Goal: Task Accomplishment & Management: Complete application form

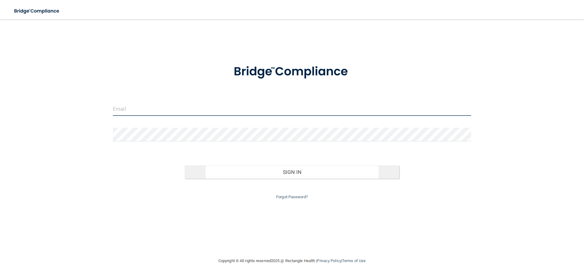
type input "[EMAIL_ADDRESS][DOMAIN_NAME]"
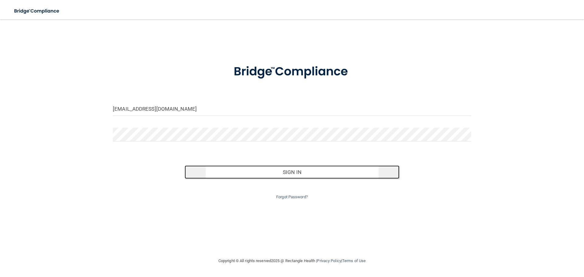
click at [288, 174] on button "Sign In" at bounding box center [292, 172] width 215 height 13
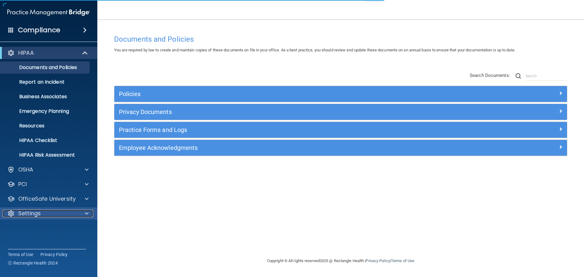
click at [86, 212] on span at bounding box center [87, 213] width 4 height 7
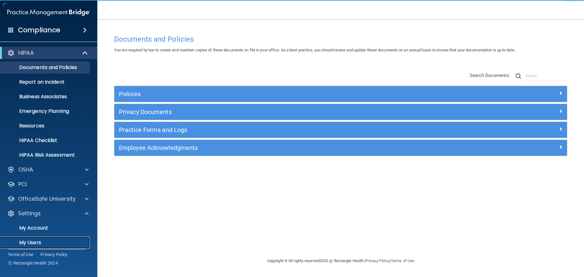
click at [42, 243] on p "My Users" at bounding box center [45, 243] width 83 height 6
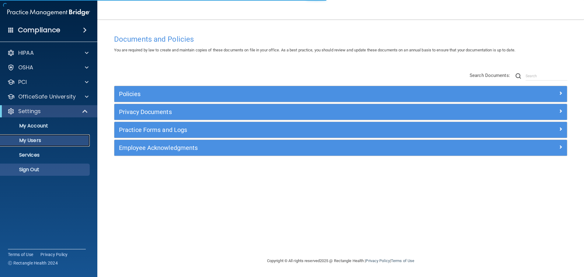
select select "20"
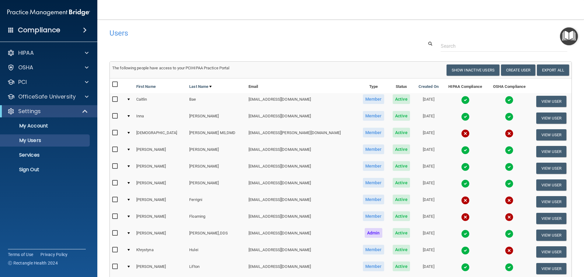
click at [114, 132] on input "checkbox" at bounding box center [115, 133] width 7 height 5
checkbox input "true"
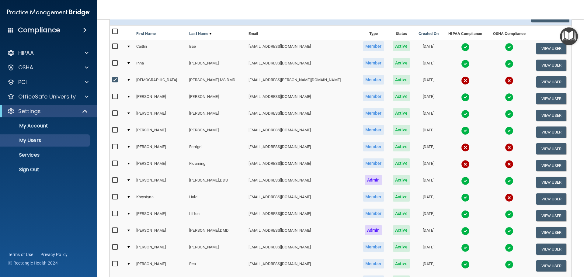
scroll to position [61, 0]
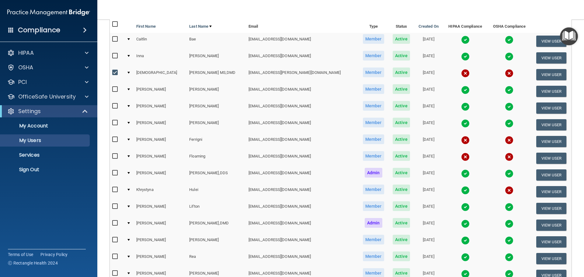
click at [115, 139] on input "checkbox" at bounding box center [115, 139] width 7 height 5
checkbox input "true"
click at [116, 156] on input "checkbox" at bounding box center [115, 156] width 7 height 5
checkbox input "true"
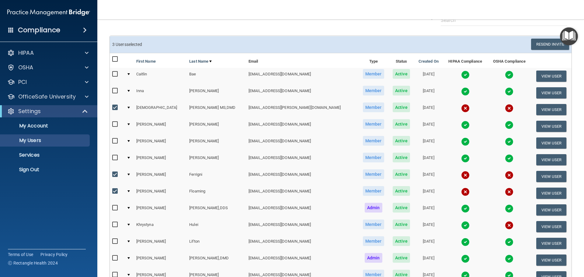
scroll to position [11, 0]
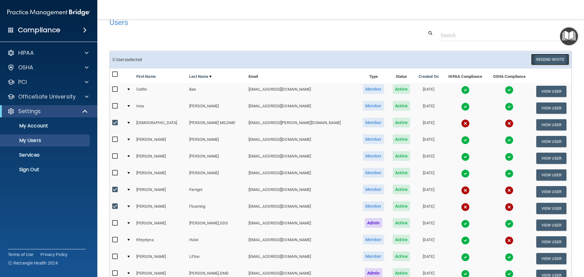
click at [548, 62] on button "Resend Invite" at bounding box center [550, 59] width 38 height 11
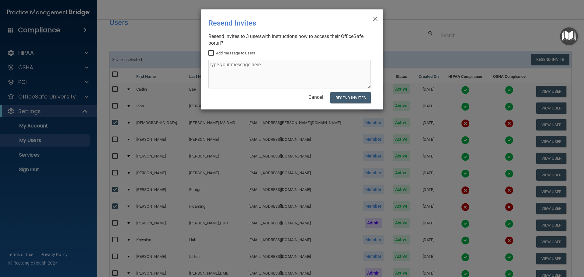
click at [212, 55] on input "Add message to users" at bounding box center [211, 53] width 7 height 5
checkbox input "true"
click at [214, 68] on textarea at bounding box center [289, 74] width 163 height 29
type textarea "Please complete this compliance"
click at [359, 97] on button "Resend Invites" at bounding box center [351, 97] width 40 height 11
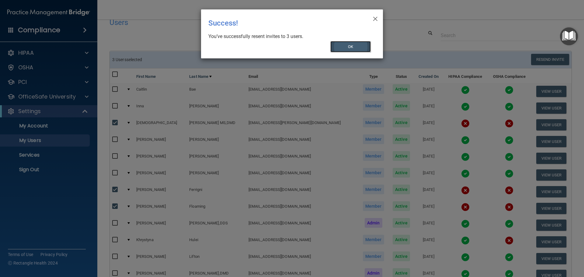
click at [359, 49] on button "OK" at bounding box center [351, 46] width 41 height 11
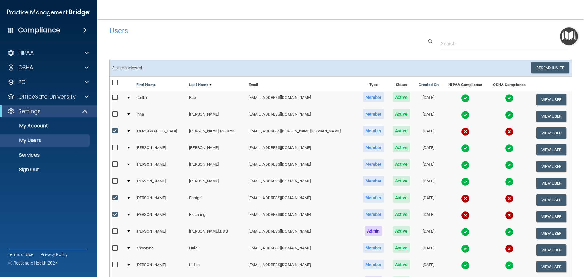
scroll to position [0, 0]
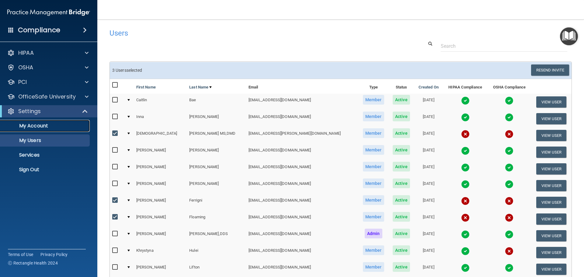
click at [45, 127] on p "My Account" at bounding box center [45, 126] width 83 height 6
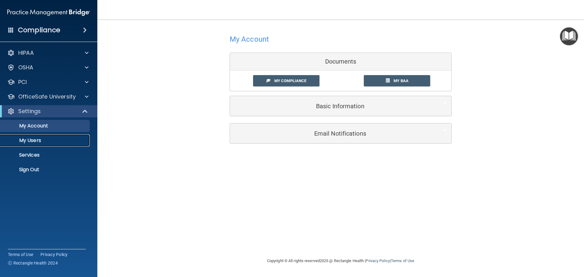
click at [38, 139] on p "My Users" at bounding box center [45, 141] width 83 height 6
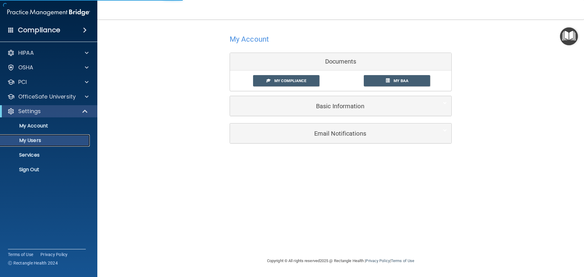
select select "20"
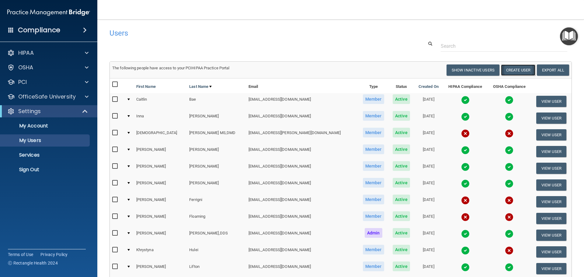
click at [515, 71] on button "Create User" at bounding box center [518, 70] width 34 height 11
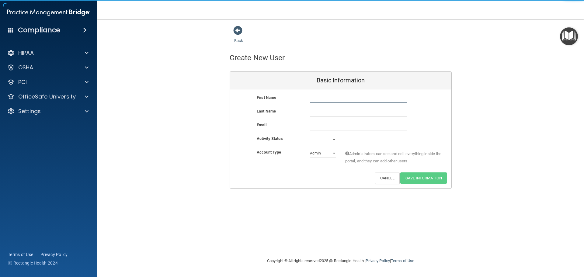
click at [315, 98] on input "text" at bounding box center [358, 98] width 97 height 9
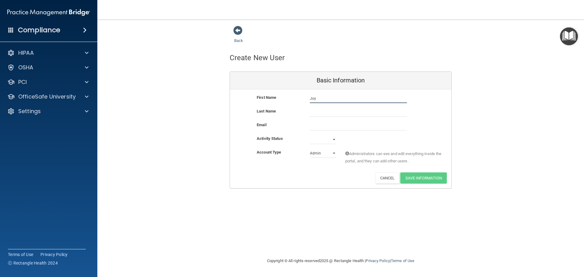
type input "Joy"
click at [323, 107] on div "First Name [PERSON_NAME]" at bounding box center [341, 101] width 222 height 14
click at [319, 111] on input "text" at bounding box center [358, 112] width 97 height 9
type input "[PERSON_NAME]"
click at [314, 126] on input "email" at bounding box center [358, 125] width 97 height 9
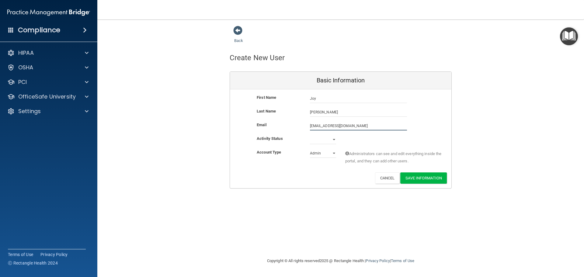
type input "[EMAIL_ADDRESS][DOMAIN_NAME]"
click at [334, 153] on select "Admin Member" at bounding box center [323, 154] width 26 height 9
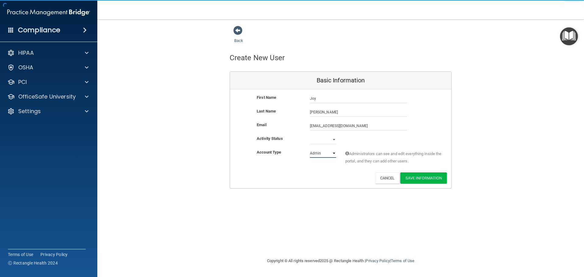
select select "practice_member"
click at [310, 149] on select "Admin Member" at bounding box center [323, 153] width 26 height 9
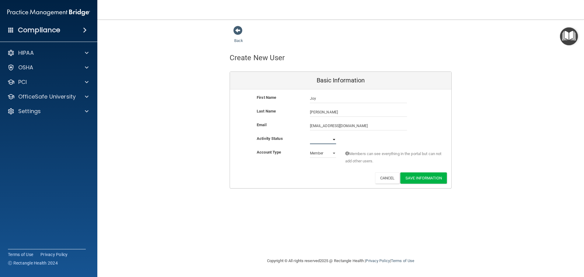
click at [333, 140] on select "Active Inactive" at bounding box center [323, 139] width 26 height 9
select select "active"
click at [310, 135] on select "Active Inactive" at bounding box center [323, 139] width 26 height 9
click at [422, 178] on button "Save Information" at bounding box center [424, 178] width 47 height 11
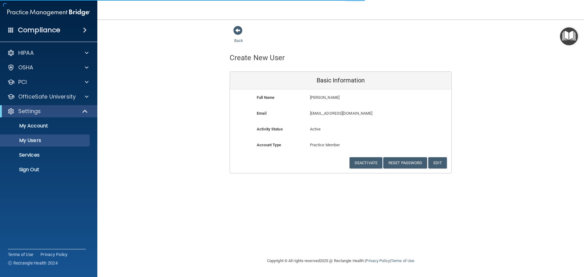
select select "20"
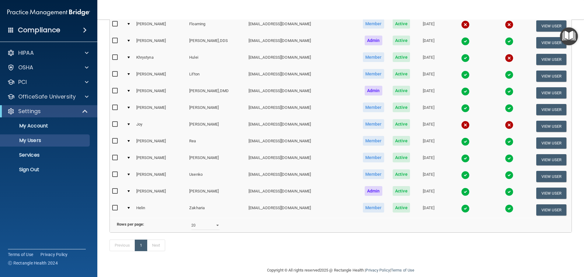
scroll to position [233, 0]
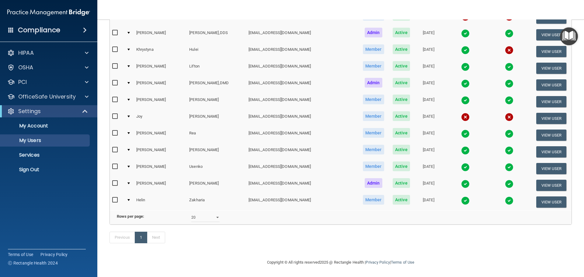
click at [115, 114] on input "checkbox" at bounding box center [115, 116] width 7 height 5
checkbox input "true"
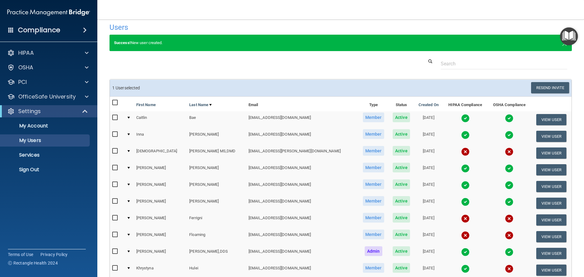
scroll to position [0, 0]
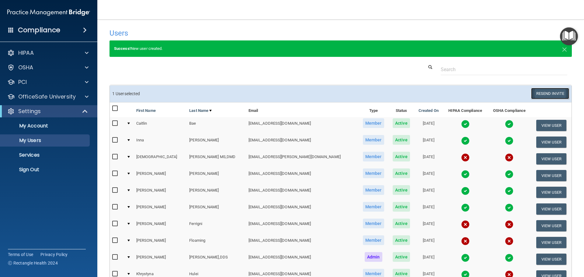
click at [549, 92] on button "Resend Invite" at bounding box center [550, 93] width 38 height 11
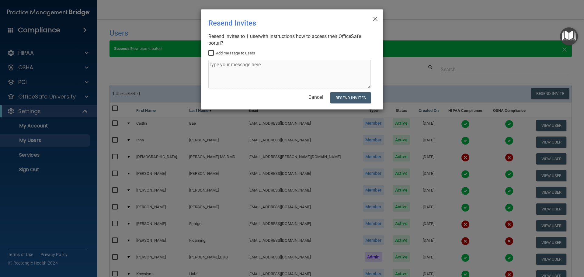
drag, startPoint x: 211, startPoint y: 50, endPoint x: 212, endPoint y: 56, distance: 6.5
click at [211, 51] on label "Add message to users" at bounding box center [231, 53] width 47 height 7
click at [212, 52] on input "Add message to users" at bounding box center [211, 53] width 7 height 5
checkbox input "true"
click at [216, 65] on textarea at bounding box center [289, 74] width 163 height 29
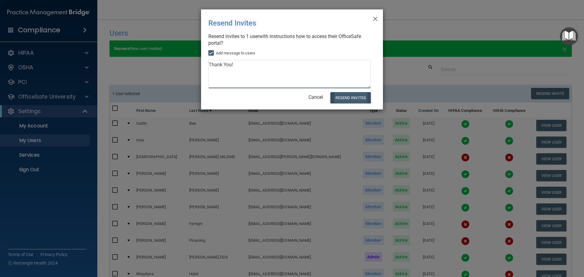
type textarea "Thank You!"
click at [359, 99] on button "Resend Invites" at bounding box center [351, 97] width 40 height 11
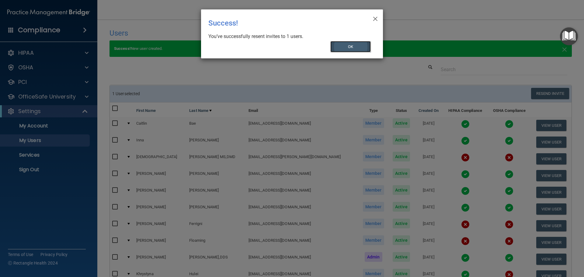
click at [351, 44] on button "OK" at bounding box center [351, 46] width 41 height 11
